Goal: Information Seeking & Learning: Learn about a topic

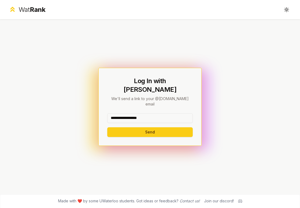
drag, startPoint x: 152, startPoint y: 113, endPoint x: 126, endPoint y: 113, distance: 26.3
click at [126, 113] on input "**********" at bounding box center [149, 118] width 85 height 10
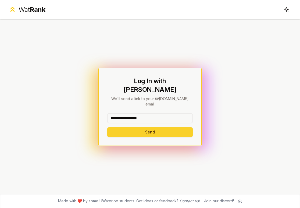
click at [126, 127] on button "Send" at bounding box center [149, 132] width 85 height 10
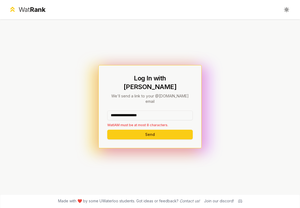
drag, startPoint x: 153, startPoint y: 108, endPoint x: 124, endPoint y: 108, distance: 29.3
click at [124, 110] on input "**********" at bounding box center [149, 115] width 85 height 10
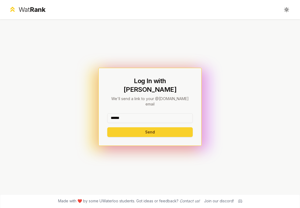
type input "******"
click at [126, 127] on button "Send" at bounding box center [149, 132] width 85 height 10
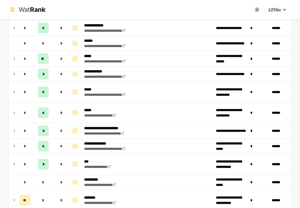
scroll to position [469, 0]
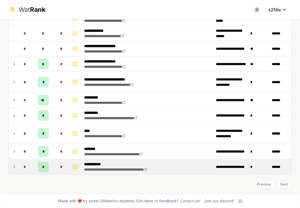
click at [24, 165] on span "*" at bounding box center [25, 166] width 2 height 5
click at [12, 164] on td at bounding box center [13, 166] width 9 height 15
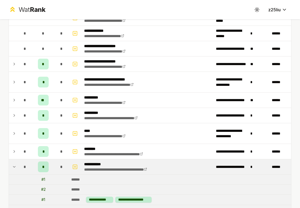
scroll to position [519, 0]
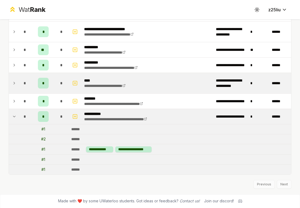
click at [15, 86] on icon at bounding box center [14, 83] width 4 height 6
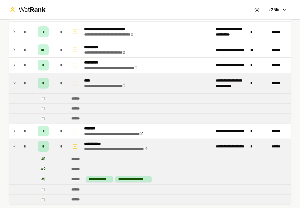
click at [16, 101] on td at bounding box center [13, 98] width 9 height 10
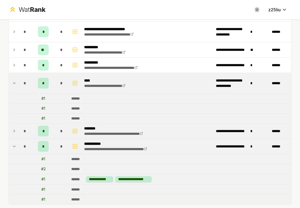
click at [15, 130] on icon at bounding box center [14, 131] width 4 height 6
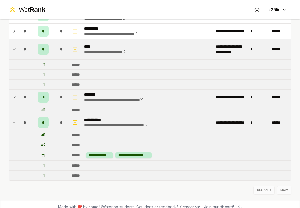
click at [15, 120] on icon at bounding box center [14, 122] width 4 height 6
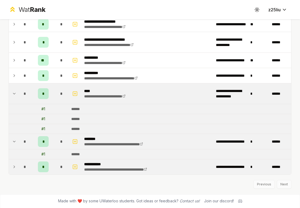
click at [17, 144] on td at bounding box center [13, 141] width 9 height 15
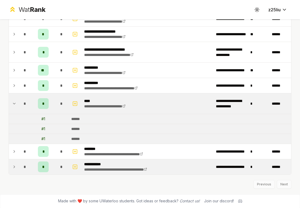
click at [13, 101] on icon at bounding box center [14, 103] width 4 height 6
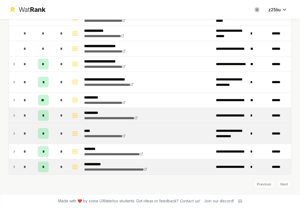
click at [15, 119] on td at bounding box center [13, 115] width 9 height 15
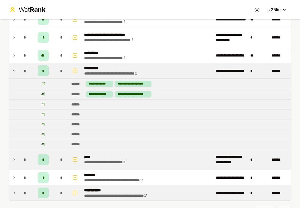
click at [14, 69] on icon at bounding box center [14, 70] width 4 height 6
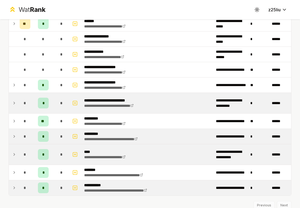
scroll to position [454, 0]
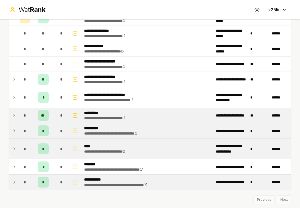
click at [15, 116] on icon at bounding box center [14, 115] width 4 height 6
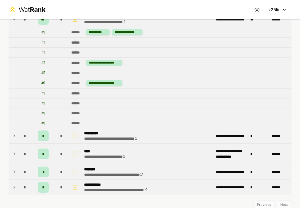
scroll to position [528, 0]
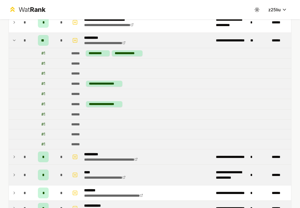
click at [14, 37] on icon at bounding box center [14, 40] width 4 height 6
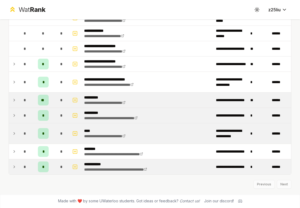
scroll to position [469, 0]
click at [19, 115] on td "*" at bounding box center [24, 115] width 15 height 15
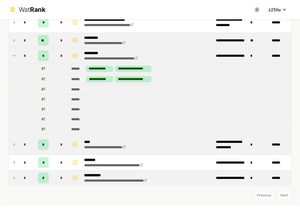
click at [17, 53] on td "*" at bounding box center [24, 55] width 15 height 15
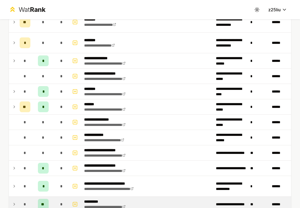
scroll to position [366, 0]
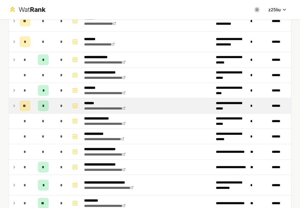
click at [13, 104] on icon at bounding box center [14, 105] width 4 height 6
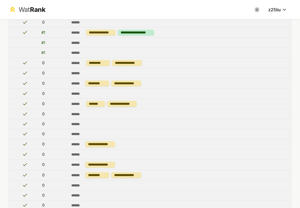
scroll to position [387, 0]
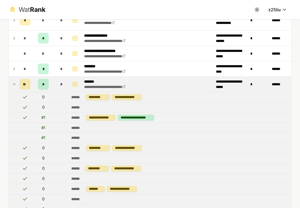
click at [13, 81] on icon at bounding box center [14, 84] width 4 height 6
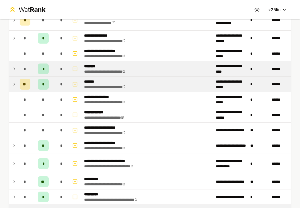
click at [13, 70] on icon at bounding box center [14, 69] width 4 height 6
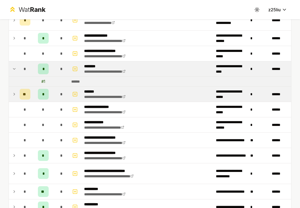
click at [13, 70] on icon at bounding box center [14, 69] width 4 height 6
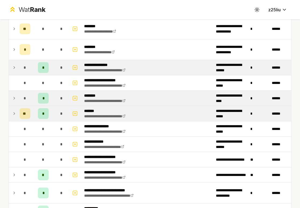
scroll to position [357, 0]
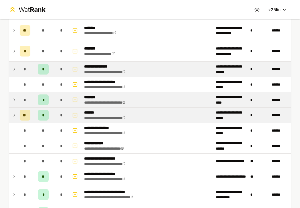
click at [14, 69] on icon at bounding box center [14, 69] width 4 height 6
click at [14, 69] on icon at bounding box center [14, 69] width 1 height 2
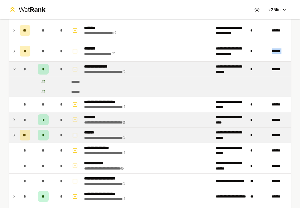
click at [14, 69] on icon at bounding box center [14, 69] width 4 height 6
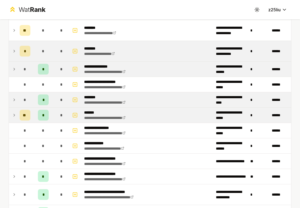
click at [13, 53] on icon at bounding box center [14, 51] width 4 height 6
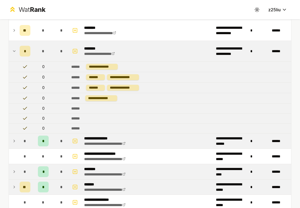
click at [13, 52] on icon at bounding box center [14, 51] width 4 height 6
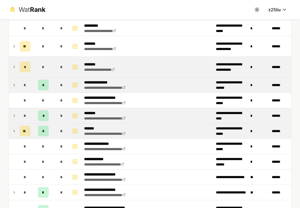
scroll to position [337, 0]
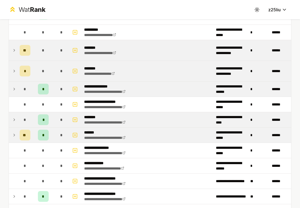
click at [14, 48] on icon at bounding box center [14, 50] width 4 height 6
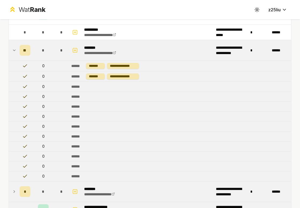
click at [14, 48] on icon at bounding box center [14, 50] width 4 height 6
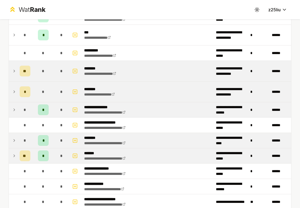
scroll to position [310, 0]
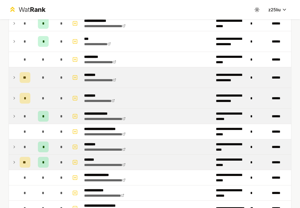
click at [12, 77] on icon at bounding box center [14, 77] width 4 height 6
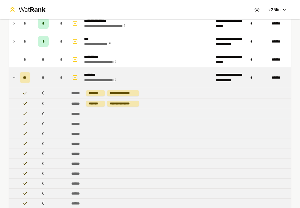
click at [12, 77] on icon at bounding box center [14, 77] width 4 height 6
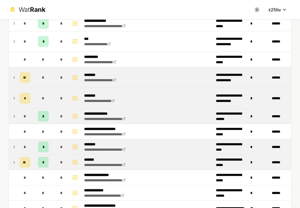
click at [12, 77] on icon at bounding box center [14, 77] width 4 height 6
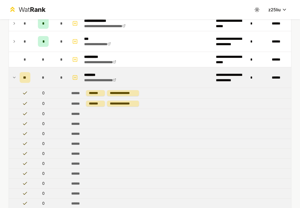
click at [12, 77] on icon at bounding box center [14, 77] width 4 height 6
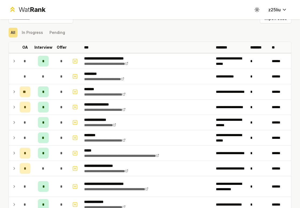
scroll to position [9, 0]
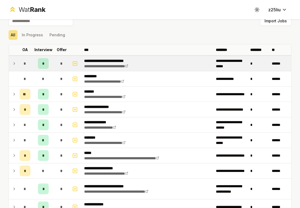
click at [15, 62] on icon at bounding box center [14, 63] width 4 height 6
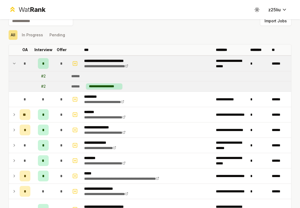
click at [15, 62] on icon at bounding box center [14, 63] width 4 height 6
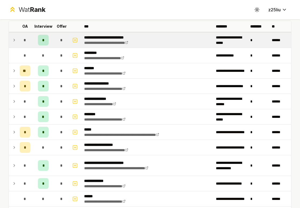
scroll to position [34, 0]
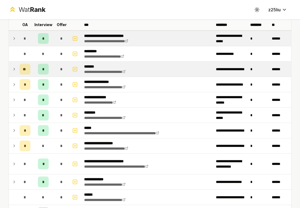
click at [13, 68] on icon at bounding box center [14, 69] width 4 height 6
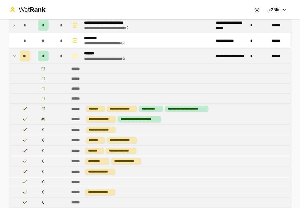
scroll to position [43, 0]
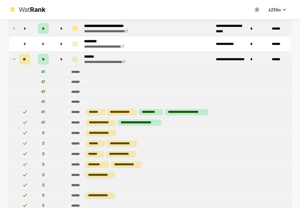
click at [13, 57] on icon at bounding box center [14, 59] width 4 height 6
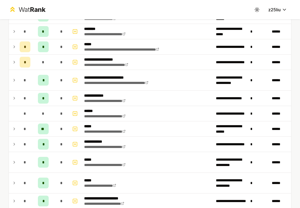
scroll to position [114, 0]
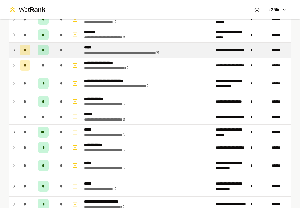
click at [15, 50] on icon at bounding box center [14, 50] width 4 height 6
click at [15, 51] on icon at bounding box center [14, 50] width 4 height 6
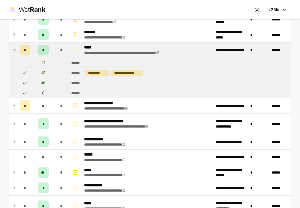
click at [42, 50] on span "*" at bounding box center [43, 49] width 2 height 5
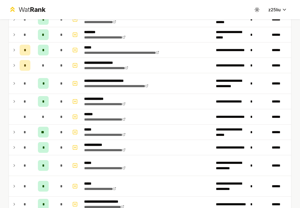
click at [14, 48] on icon at bounding box center [14, 50] width 4 height 6
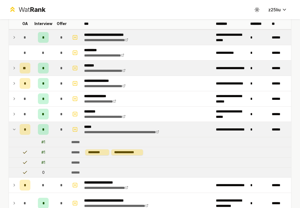
scroll to position [0, 0]
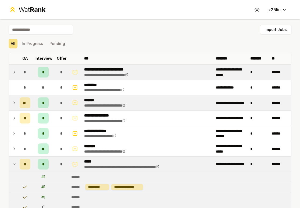
click at [18, 68] on td "*" at bounding box center [24, 71] width 15 height 15
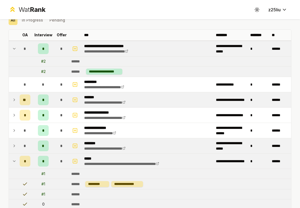
scroll to position [28, 0]
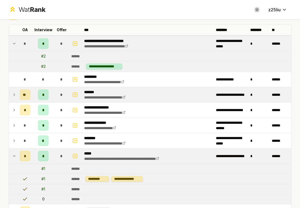
click at [11, 155] on td at bounding box center [13, 155] width 9 height 15
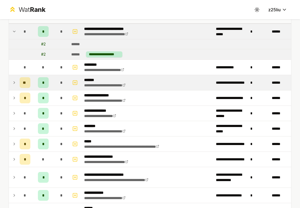
scroll to position [40, 0]
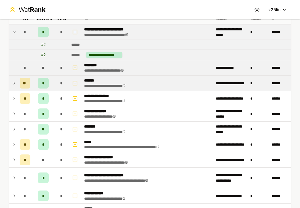
click at [19, 74] on td "*" at bounding box center [24, 67] width 15 height 15
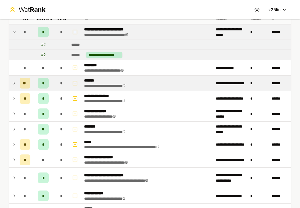
click at [16, 82] on icon at bounding box center [14, 83] width 4 height 6
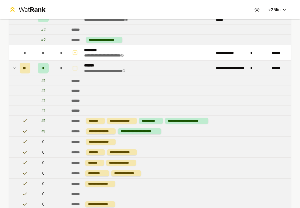
click at [12, 68] on icon at bounding box center [14, 68] width 4 height 6
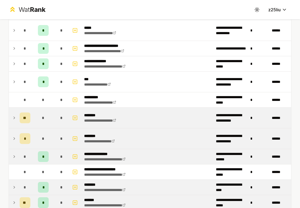
scroll to position [179, 0]
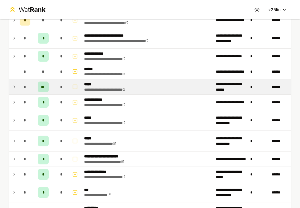
click at [14, 92] on td at bounding box center [13, 86] width 9 height 15
click at [16, 88] on icon at bounding box center [14, 87] width 4 height 6
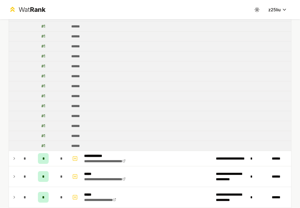
scroll to position [320, 0]
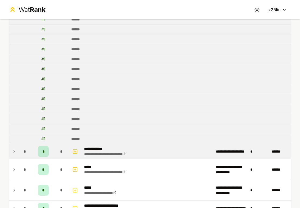
click at [13, 154] on icon at bounding box center [14, 151] width 4 height 6
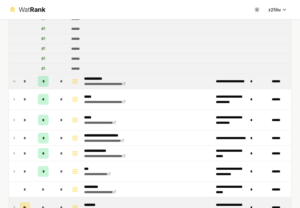
scroll to position [400, 0]
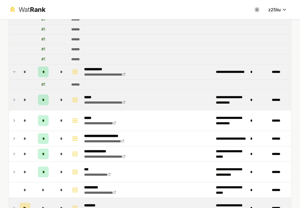
click at [12, 103] on td at bounding box center [13, 99] width 9 height 20
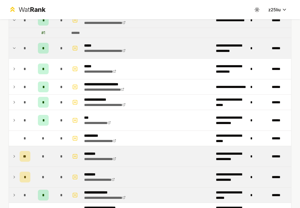
scroll to position [456, 0]
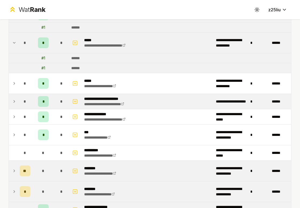
click at [12, 100] on icon at bounding box center [14, 101] width 4 height 6
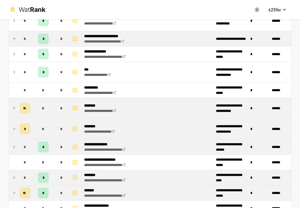
scroll to position [520, 0]
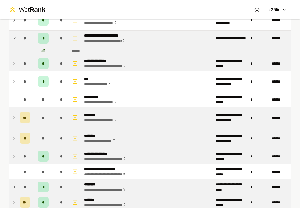
click at [18, 64] on td "*" at bounding box center [24, 63] width 15 height 15
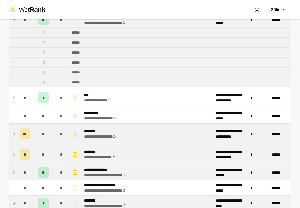
scroll to position [565, 0]
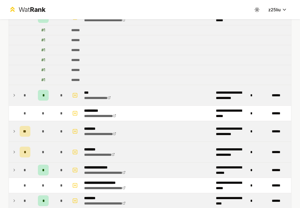
click at [19, 95] on td "*" at bounding box center [24, 95] width 15 height 20
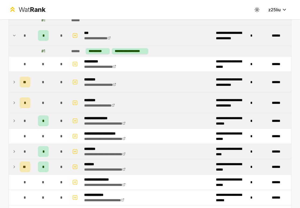
scroll to position [625, 0]
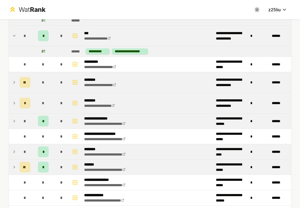
click at [13, 83] on icon at bounding box center [14, 82] width 4 height 6
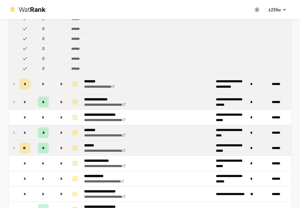
scroll to position [766, 0]
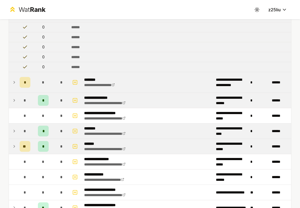
click at [13, 83] on icon at bounding box center [14, 82] width 4 height 6
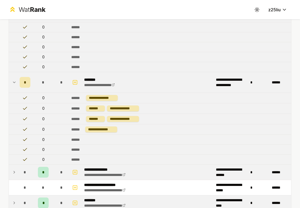
scroll to position [832, 0]
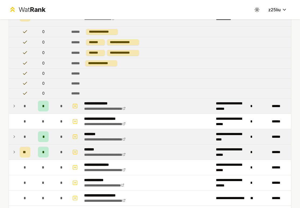
click at [16, 107] on icon at bounding box center [14, 106] width 4 height 6
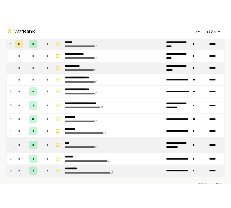
scroll to position [939, 0]
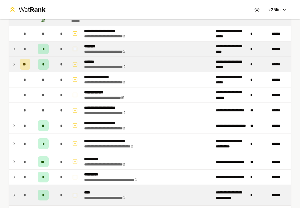
click at [14, 63] on icon at bounding box center [14, 64] width 1 height 2
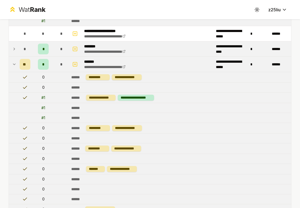
click at [14, 63] on icon at bounding box center [14, 64] width 4 height 6
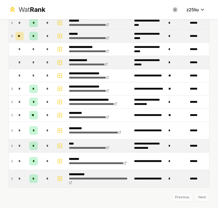
scroll to position [872, 0]
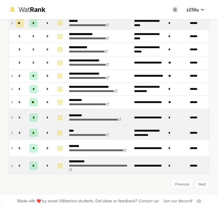
click at [14, 117] on td "*" at bounding box center [19, 117] width 13 height 17
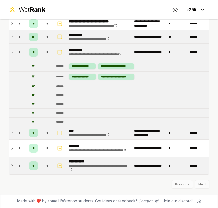
scroll to position [926, 0]
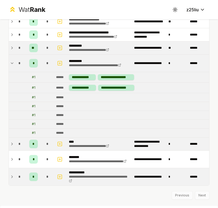
click at [14, 47] on td "*" at bounding box center [19, 47] width 13 height 13
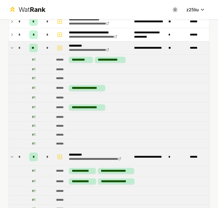
scroll to position [930, 0]
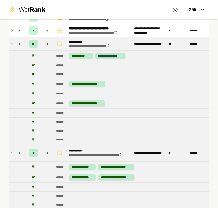
drag, startPoint x: 96, startPoint y: 55, endPoint x: 133, endPoint y: 55, distance: 37.1
click at [134, 55] on td "**********" at bounding box center [131, 55] width 155 height 10
click at [133, 56] on td "**********" at bounding box center [131, 55] width 155 height 10
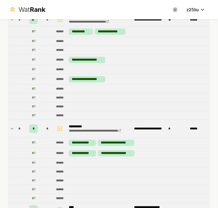
scroll to position [954, 0]
